Goal: Transaction & Acquisition: Register for event/course

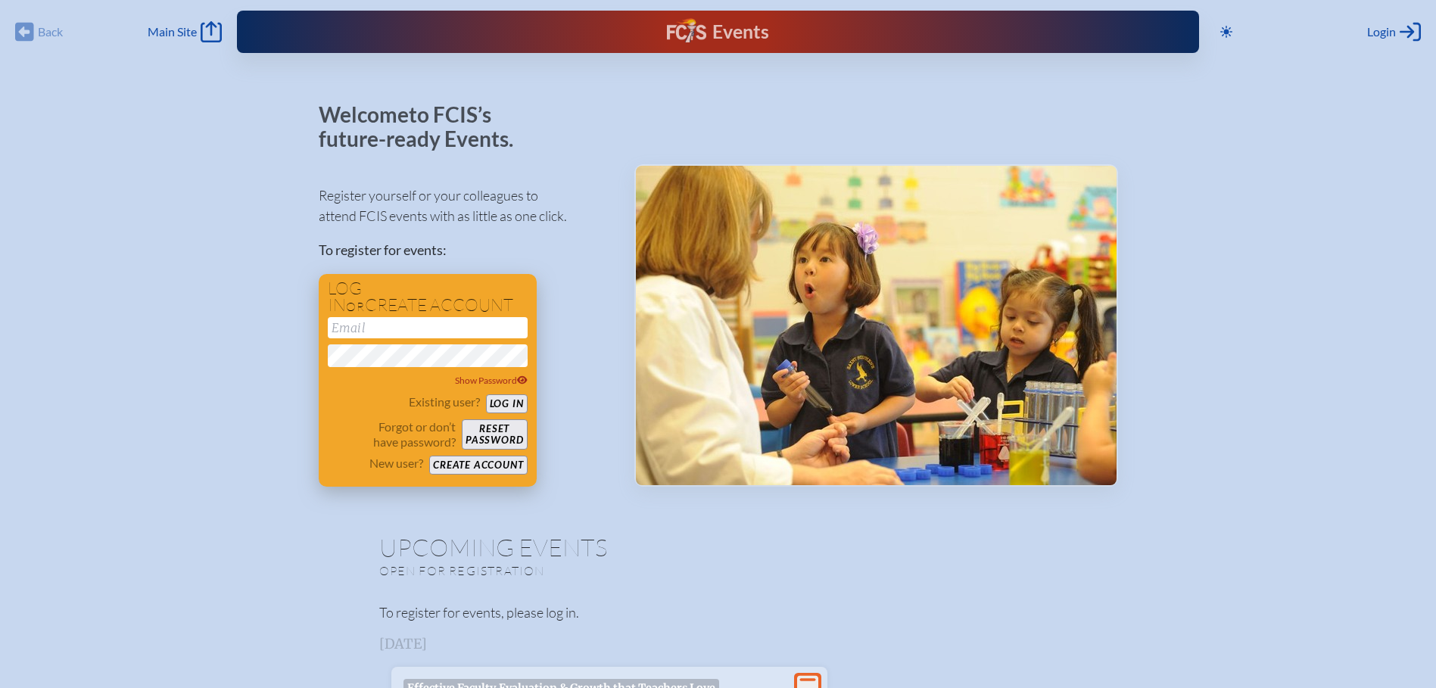
click at [350, 325] on input "email" at bounding box center [428, 327] width 200 height 21
type input "[EMAIL_ADDRESS][DOMAIN_NAME]"
click at [488, 430] on button "Reset password" at bounding box center [494, 434] width 65 height 30
click at [358, 334] on input "email" at bounding box center [428, 327] width 200 height 21
type input "[EMAIL_ADDRESS][DOMAIN_NAME]"
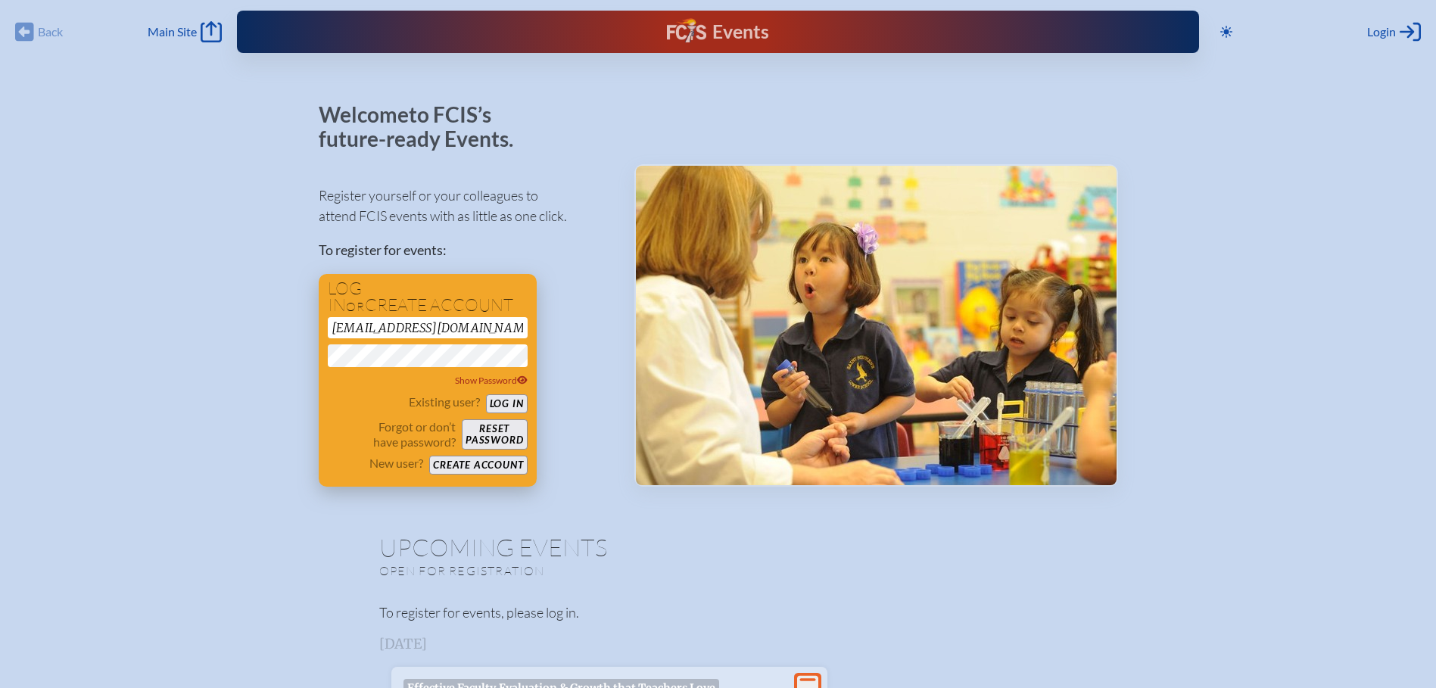
click at [507, 405] on button "Log in" at bounding box center [507, 403] width 42 height 19
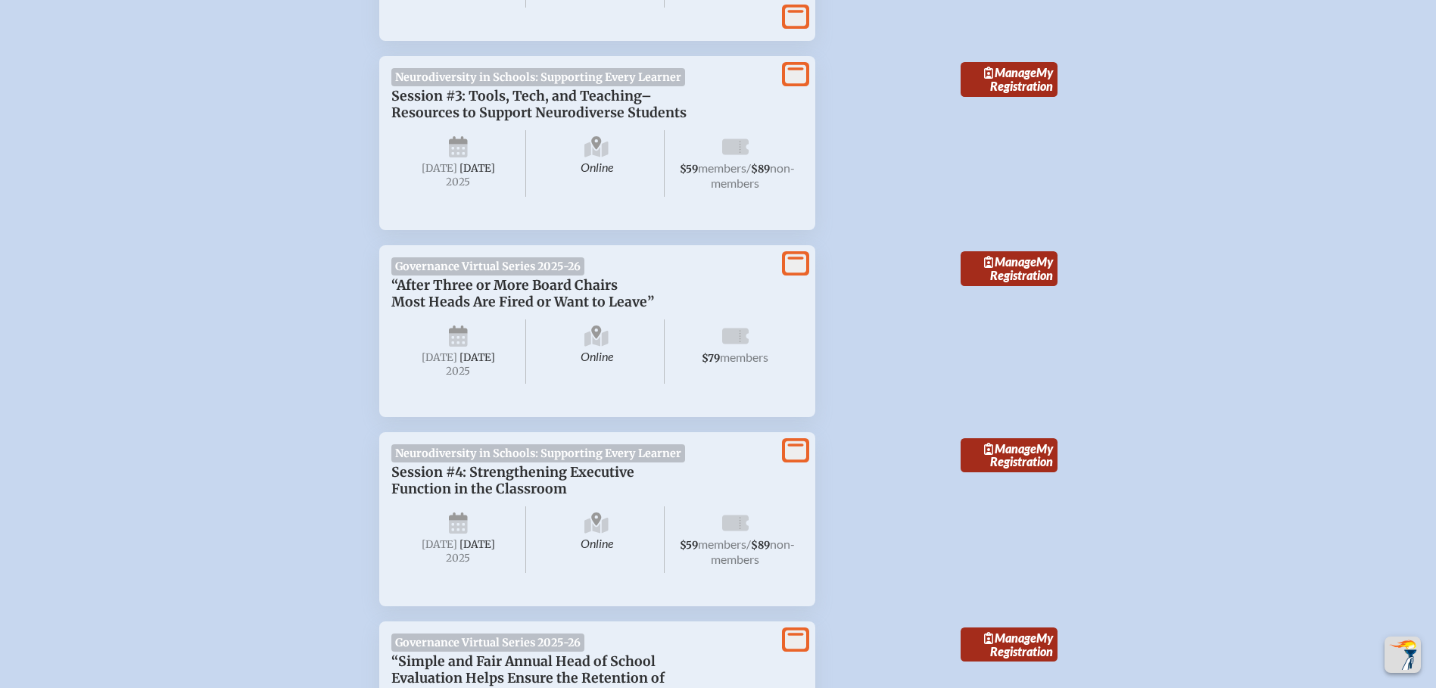
scroll to position [681, 0]
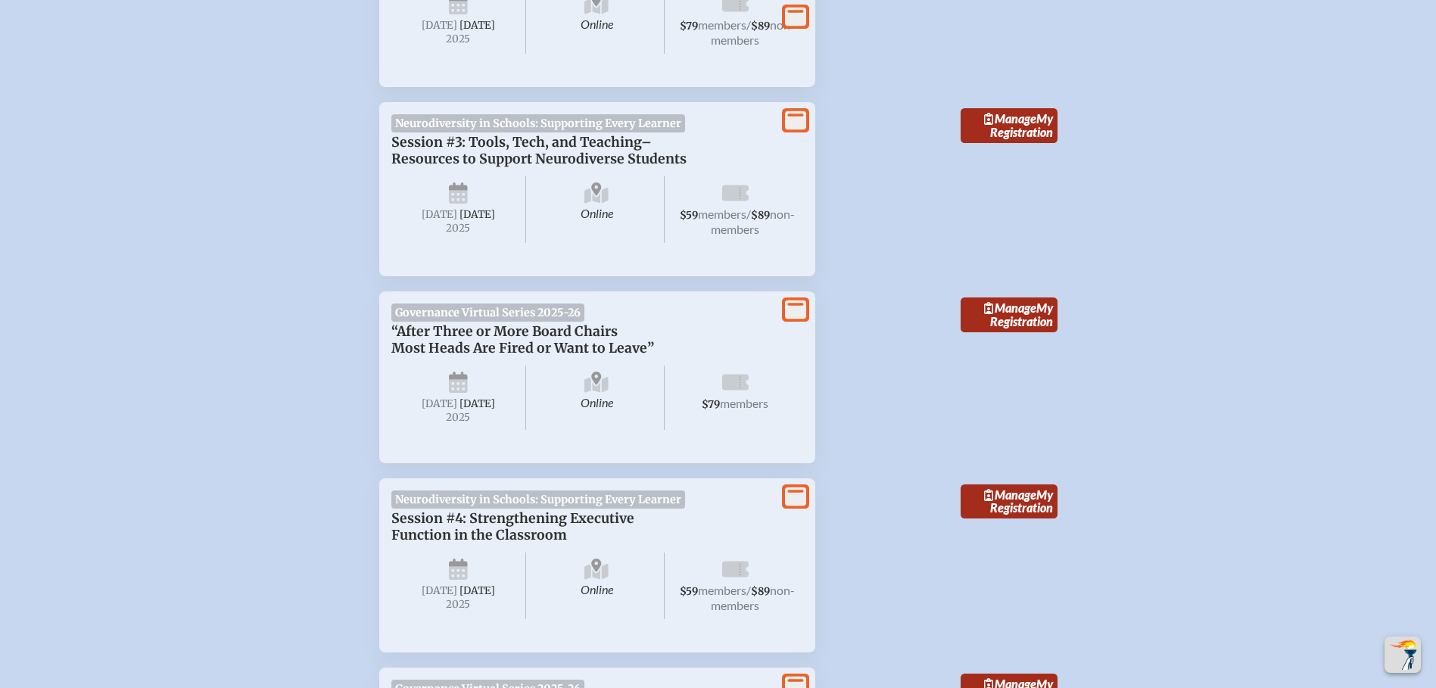
click at [544, 356] on span "“After Three or More Board Chairs Most Heads Are Fired or Want to Leave”" at bounding box center [522, 339] width 263 height 33
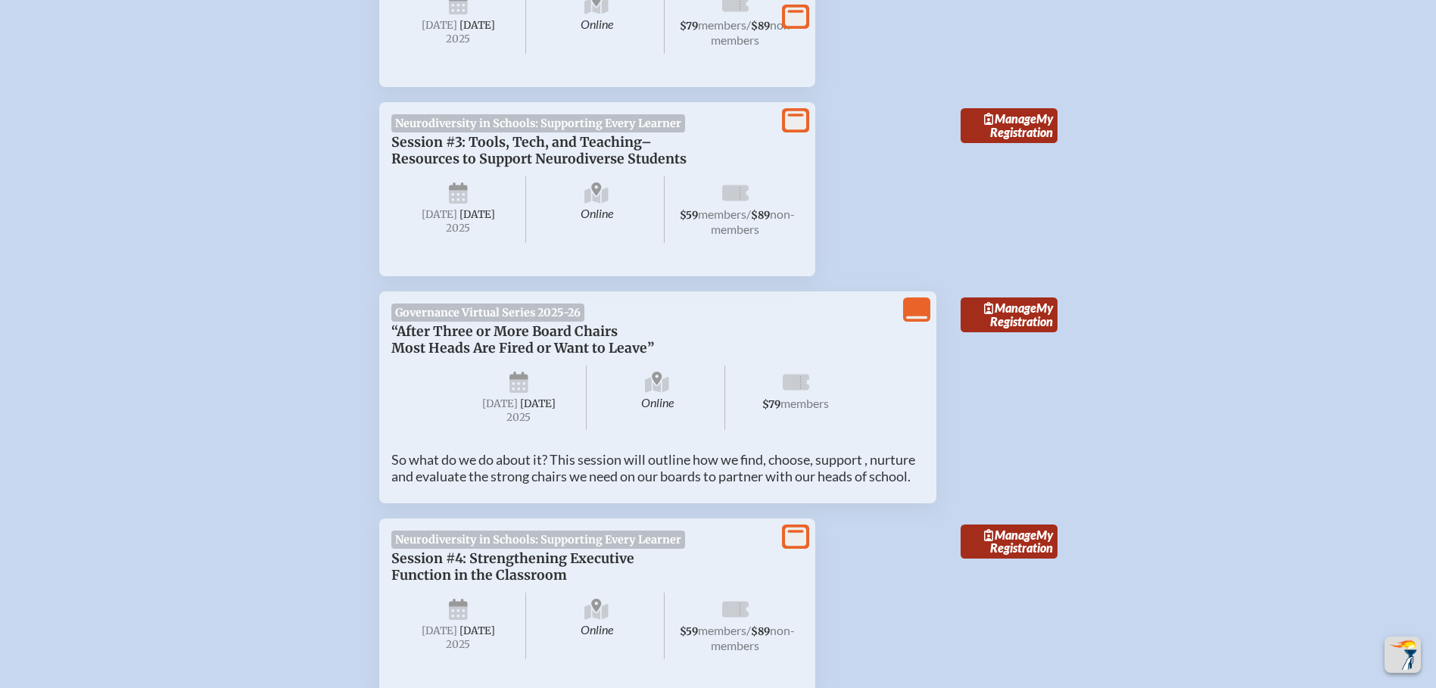
click at [359, 391] on div "Welcome Wil Hinson to FCIS’s future-ready Events. View event information here o…" at bounding box center [718, 694] width 799 height 2417
click at [425, 303] on li "View Less Governance Virtual Series 2025-26 “After Three or More Board Chairs M…" at bounding box center [718, 390] width 714 height 223
click at [833, 303] on li "View Less Governance Virtual Series 2025-26 “After Three or More Board Chairs M…" at bounding box center [718, 390] width 714 height 223
click at [994, 315] on span "Manage" at bounding box center [1010, 307] width 52 height 14
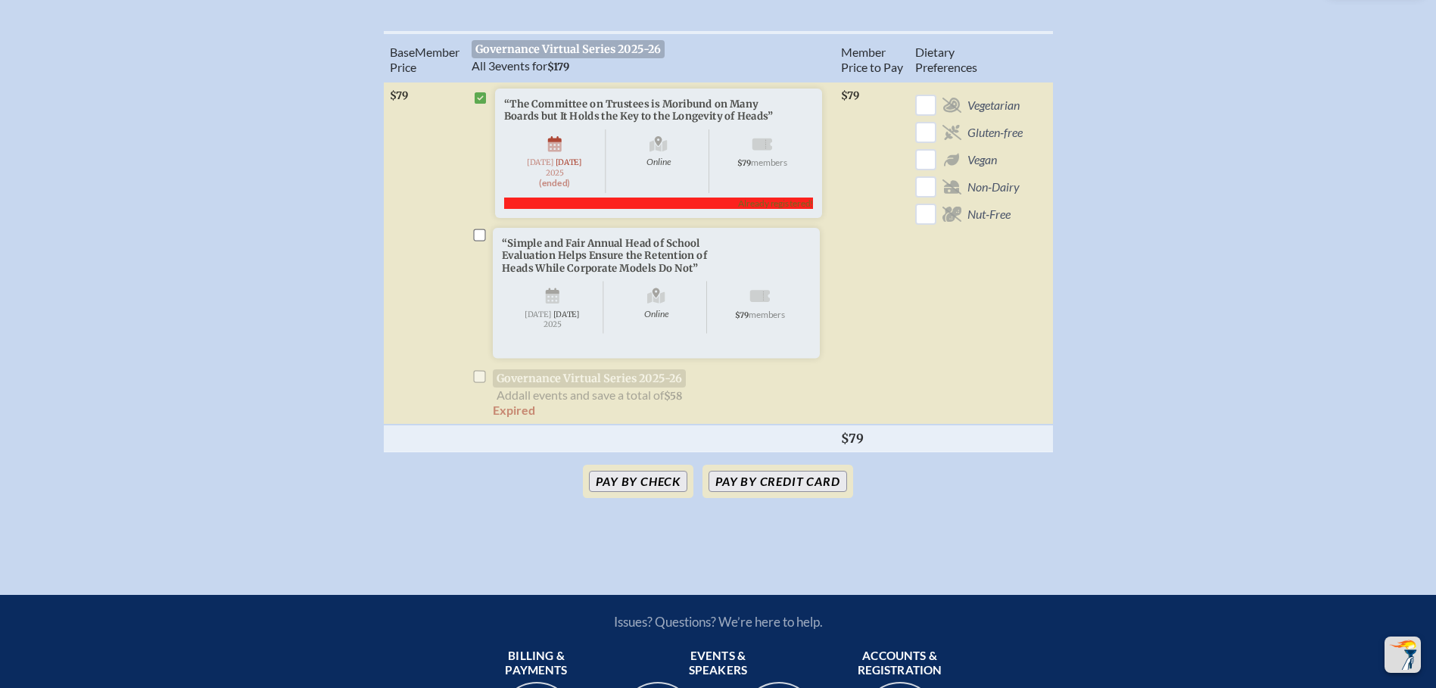
scroll to position [605, 0]
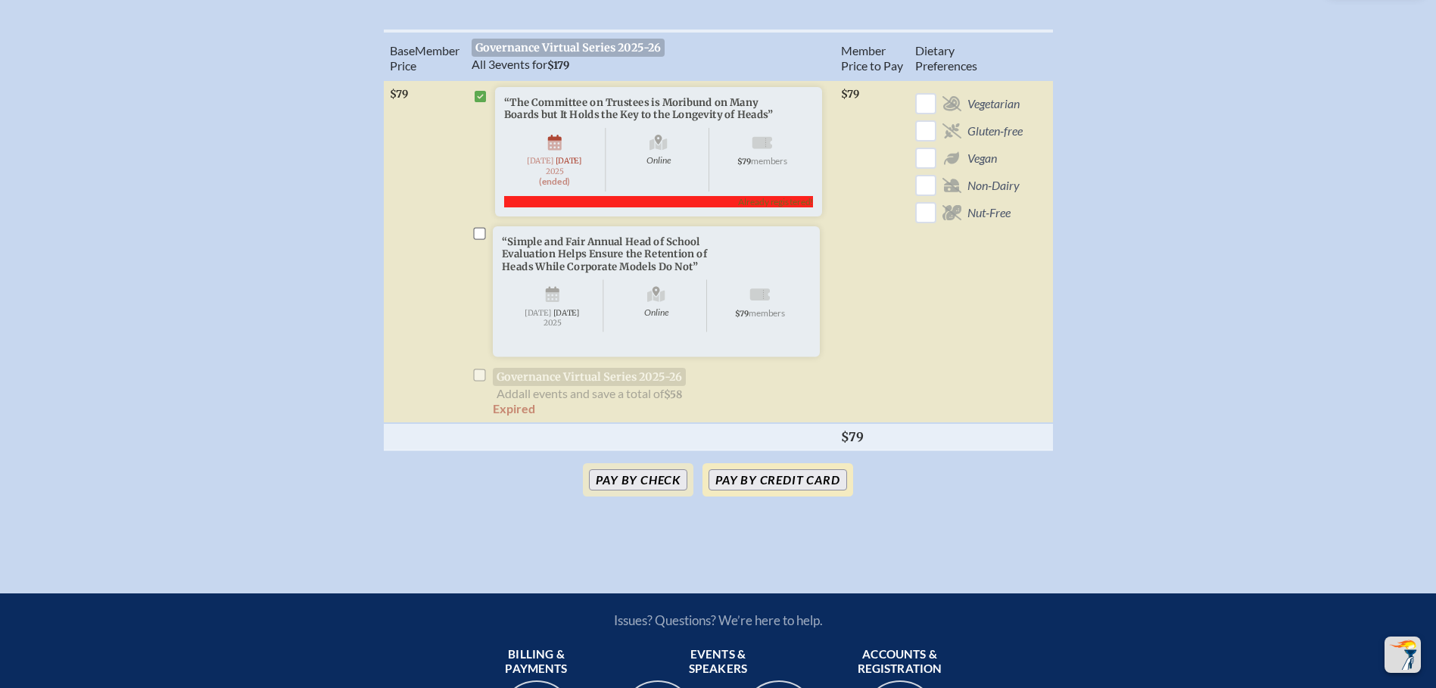
click at [790, 490] on button "Pay by Credit Card" at bounding box center [777, 479] width 138 height 21
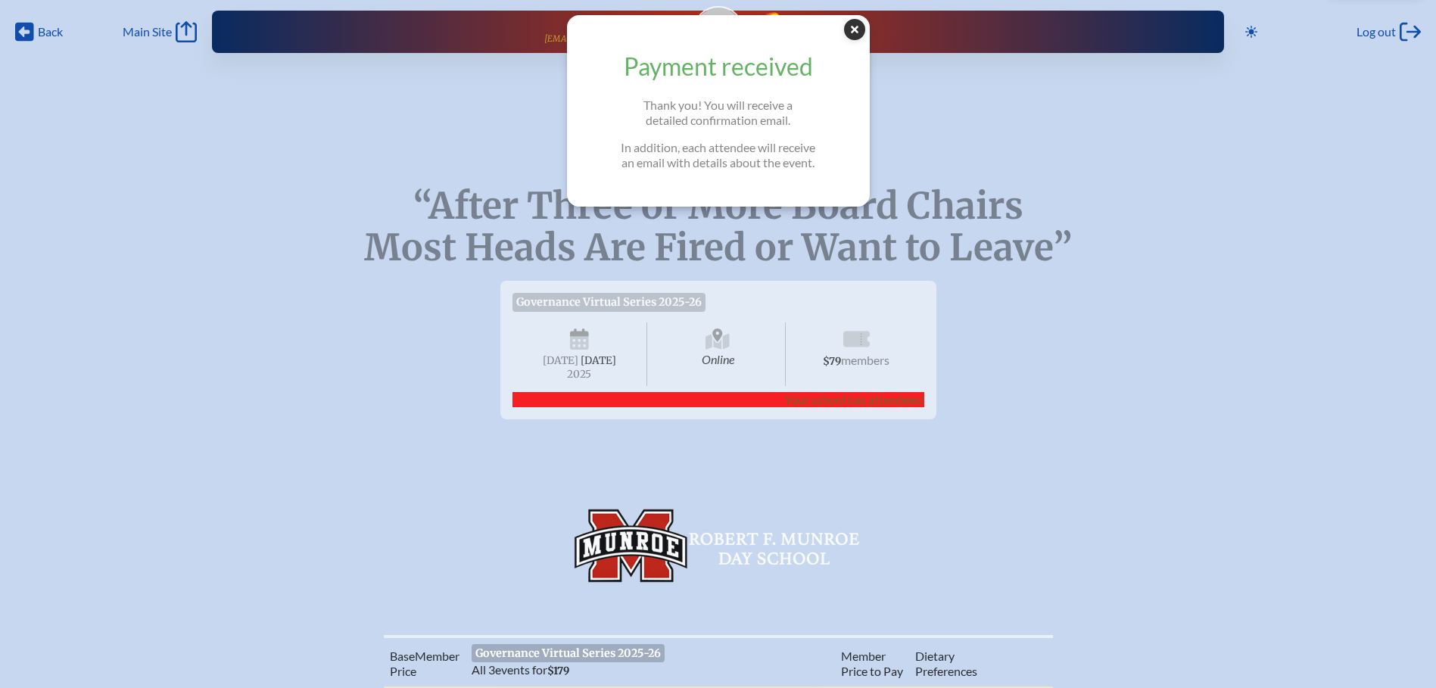
click at [860, 32] on icon at bounding box center [854, 29] width 21 height 21
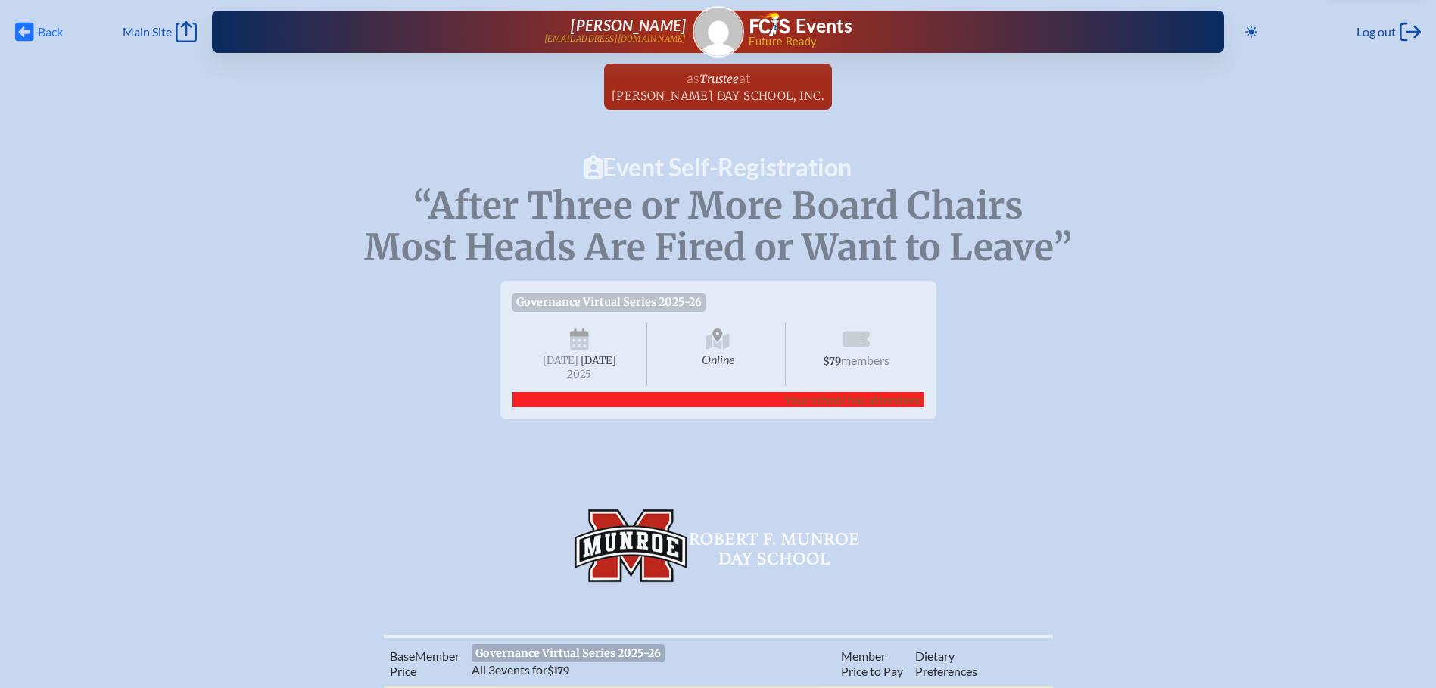
click at [34, 29] on span "Back Back" at bounding box center [39, 31] width 48 height 21
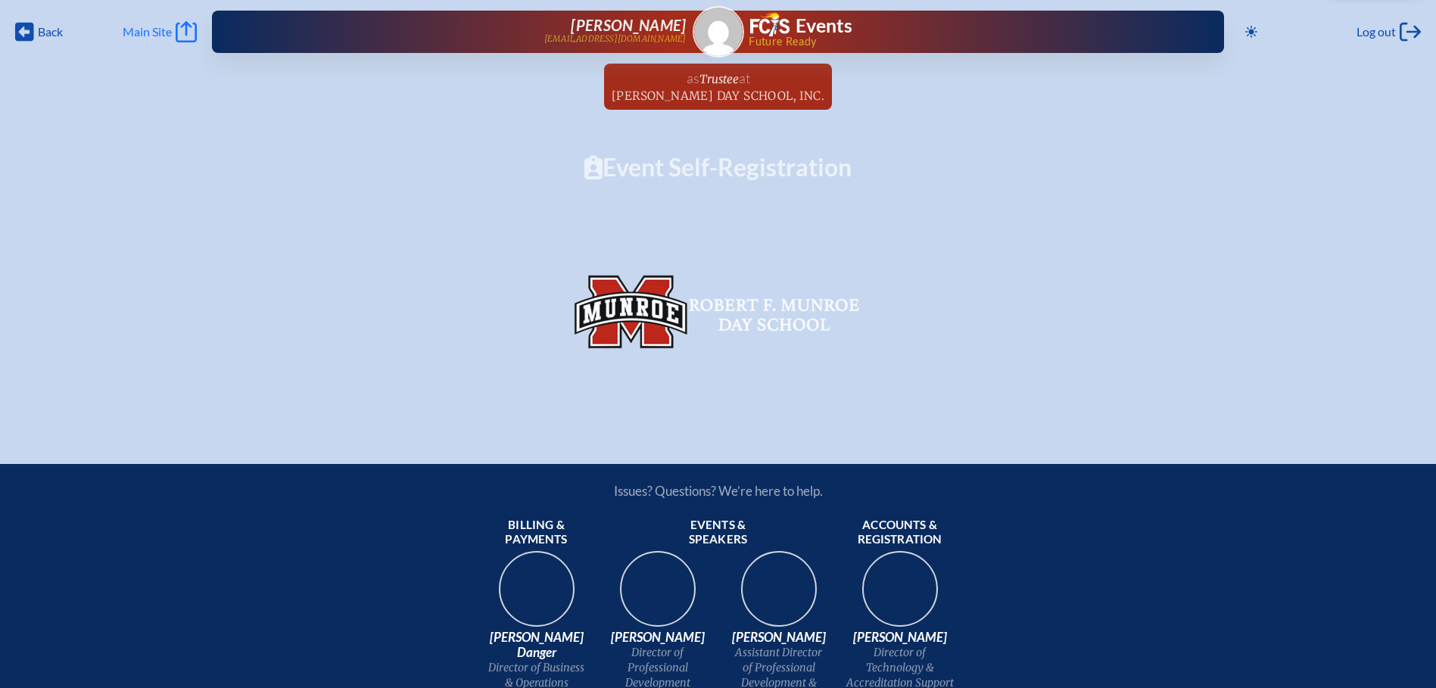
click at [177, 38] on link "Main Site Main Site" at bounding box center [160, 31] width 74 height 21
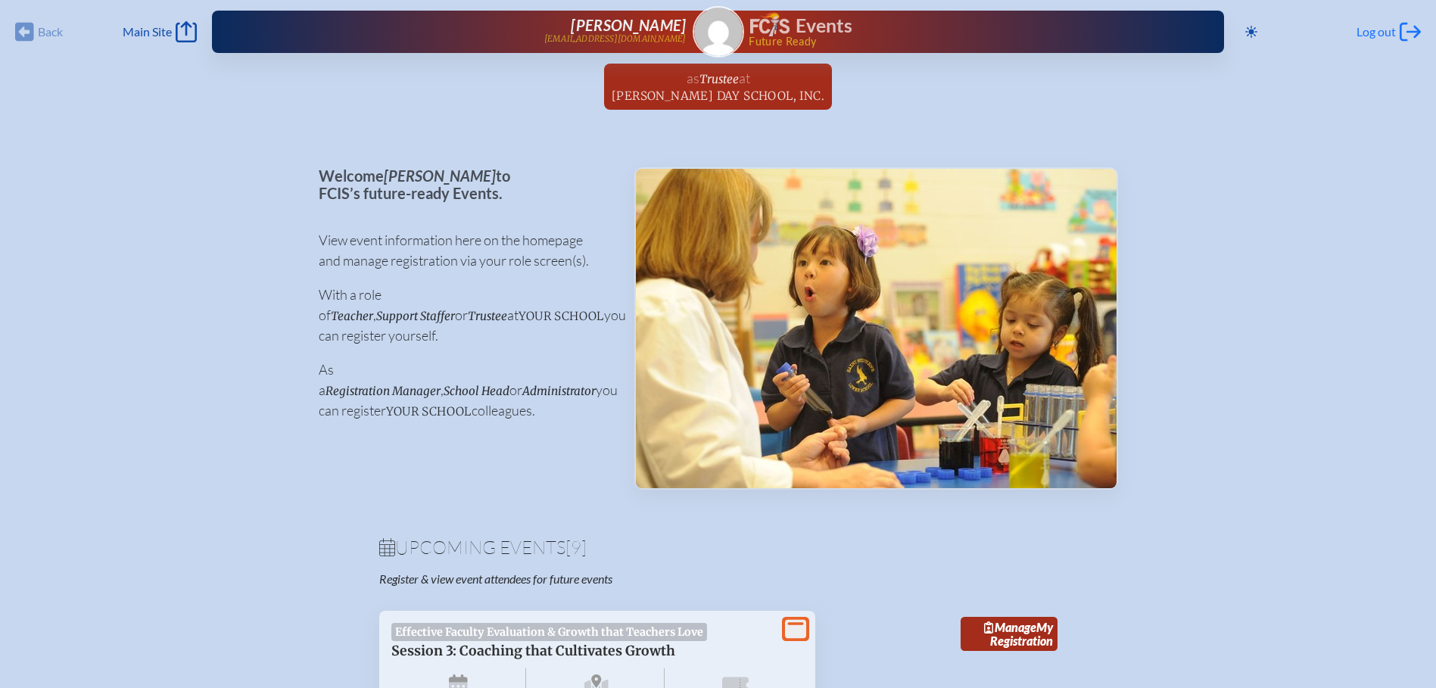
click at [1397, 29] on div "Log out Log out" at bounding box center [1388, 31] width 64 height 21
